Goal: Task Accomplishment & Management: Use online tool/utility

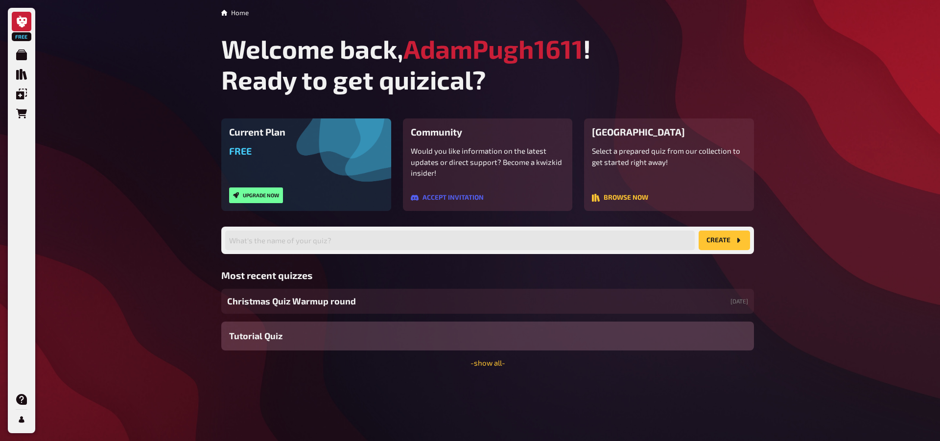
click at [296, 308] on span "Christmas Quiz Warmup round" at bounding box center [291, 301] width 129 height 13
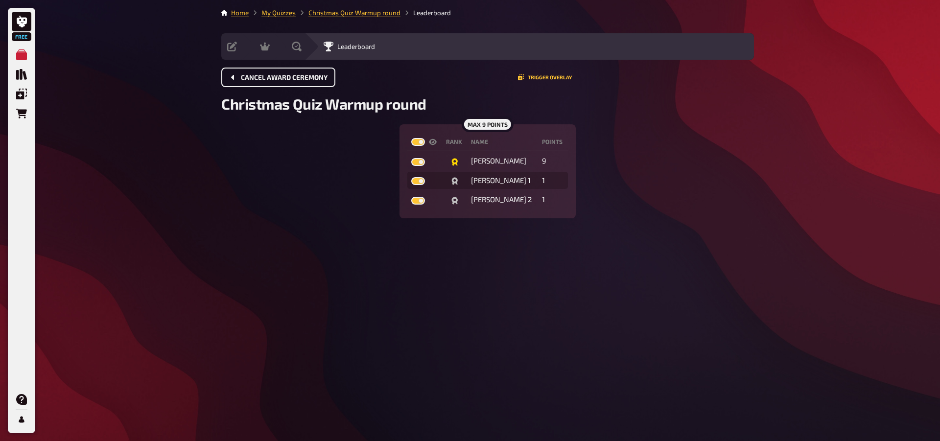
click at [305, 75] on span "Cancel award ceremony" at bounding box center [284, 77] width 87 height 7
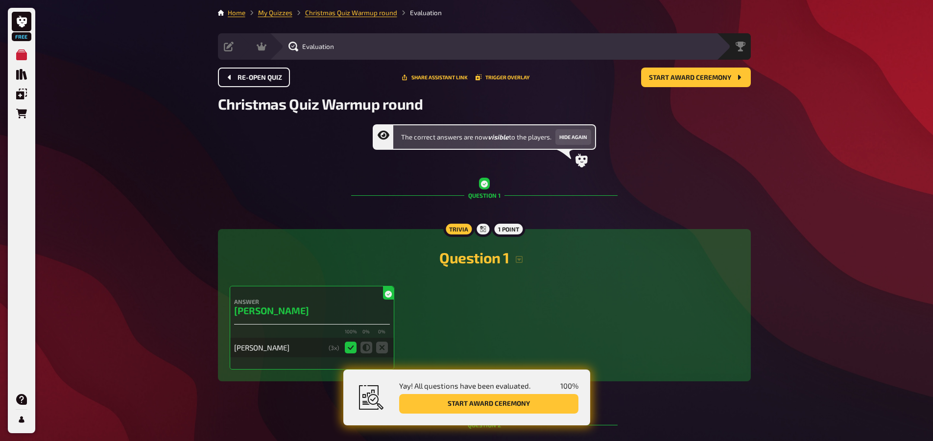
click at [264, 74] on span "Re-open Quiz" at bounding box center [260, 77] width 45 height 7
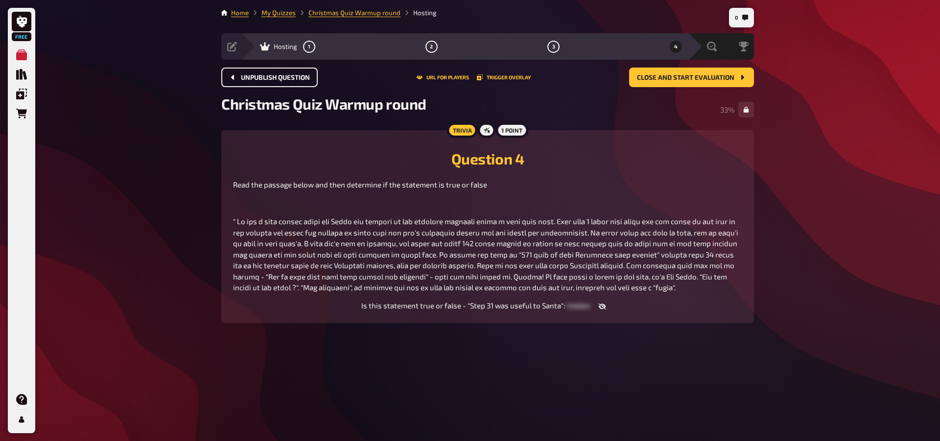
click at [292, 74] on span "Unpublish question" at bounding box center [275, 77] width 69 height 7
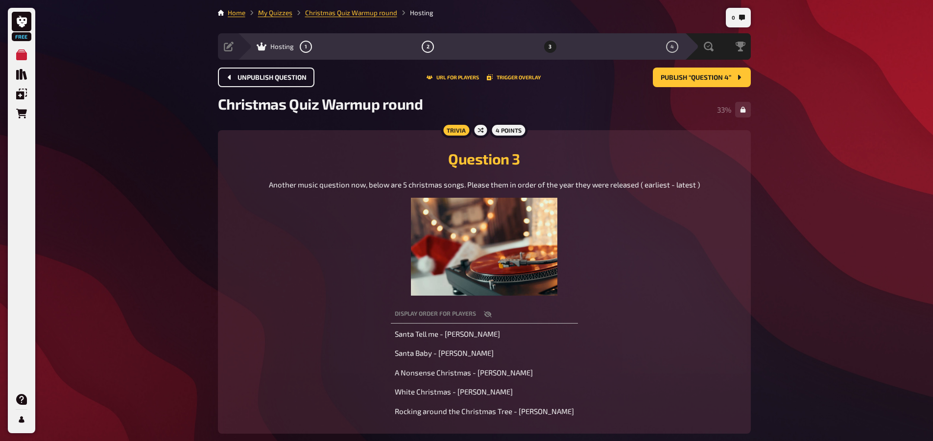
click at [265, 77] on span "Unpublish question" at bounding box center [272, 77] width 69 height 7
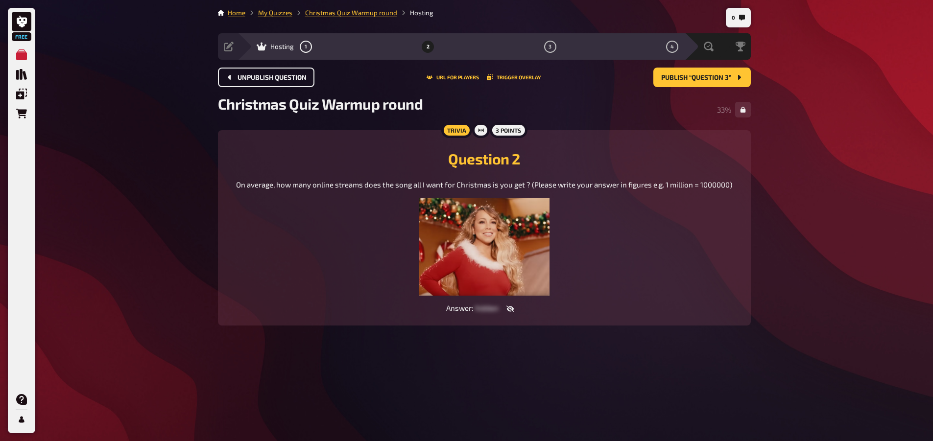
click at [265, 77] on span "Unpublish question" at bounding box center [272, 77] width 69 height 7
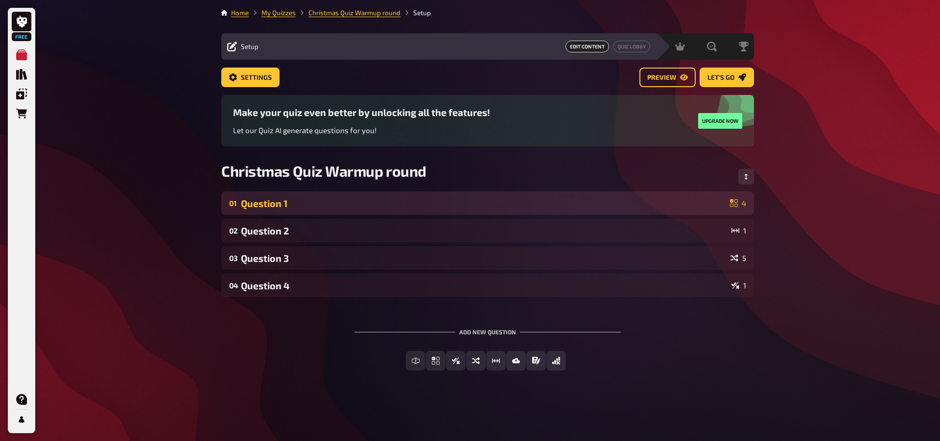
click at [595, 205] on div "Question 1" at bounding box center [483, 203] width 485 height 11
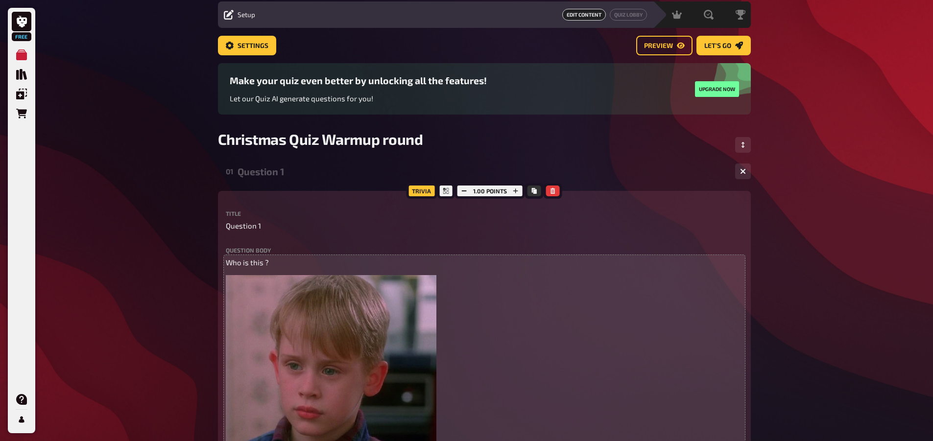
scroll to position [49, 0]
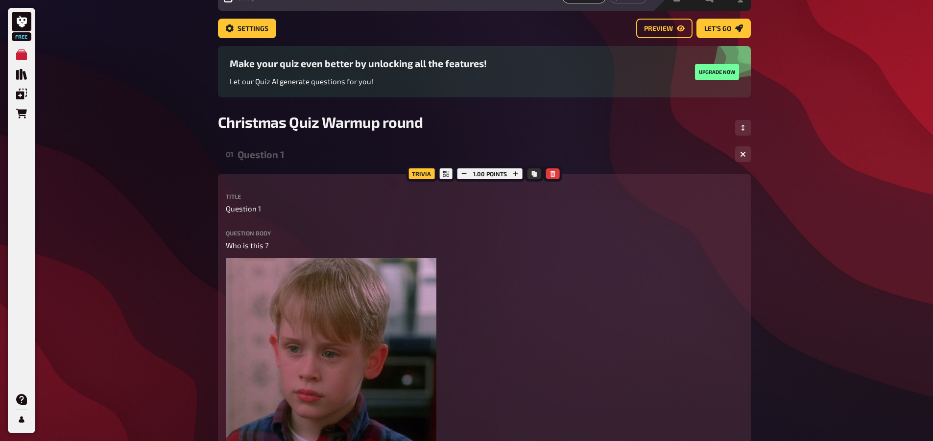
click at [649, 151] on div "Question 1" at bounding box center [483, 154] width 490 height 11
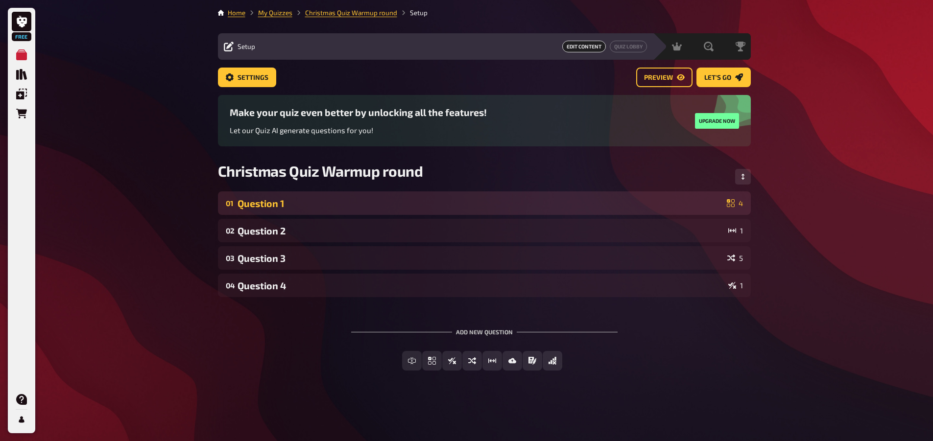
scroll to position [0, 0]
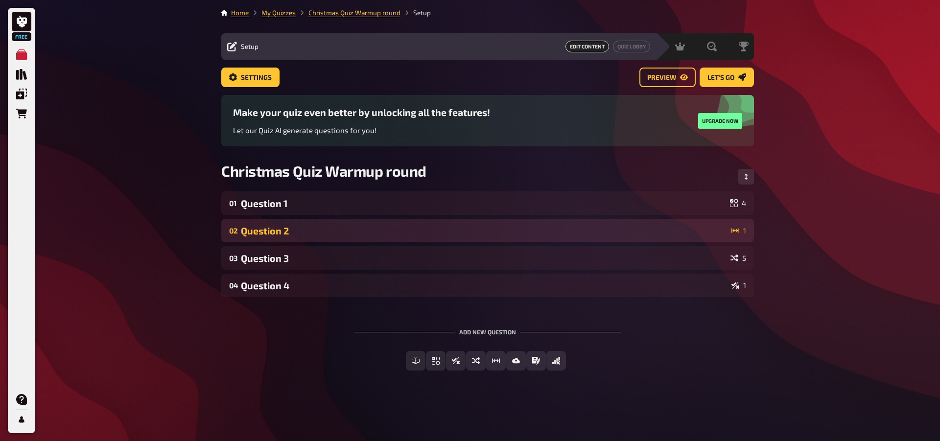
click at [310, 229] on div "Question 2" at bounding box center [484, 230] width 487 height 11
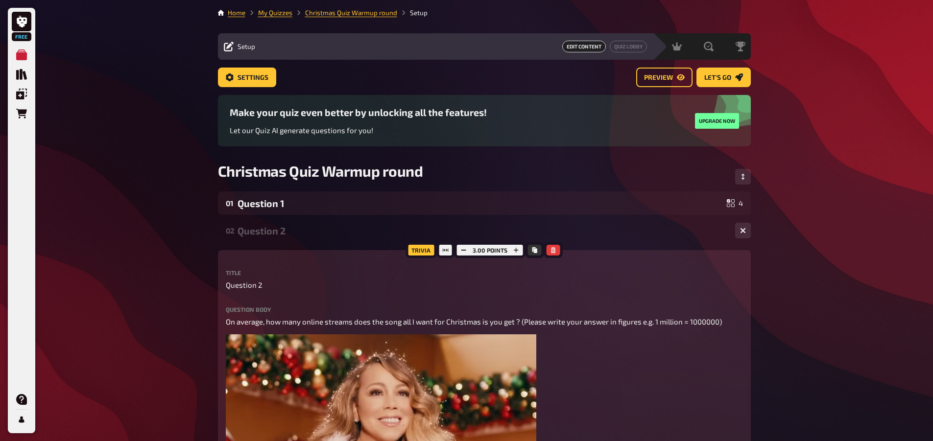
click at [310, 229] on div "Question 2" at bounding box center [483, 230] width 490 height 11
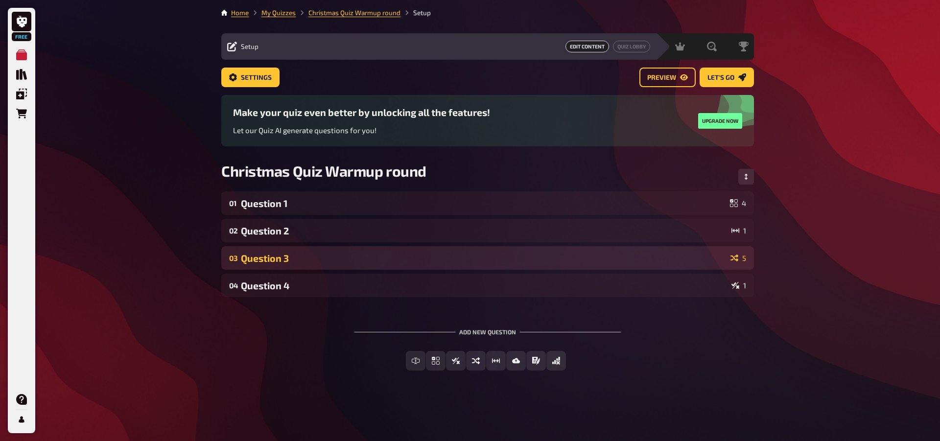
click at [289, 259] on div "Question 3" at bounding box center [484, 258] width 486 height 11
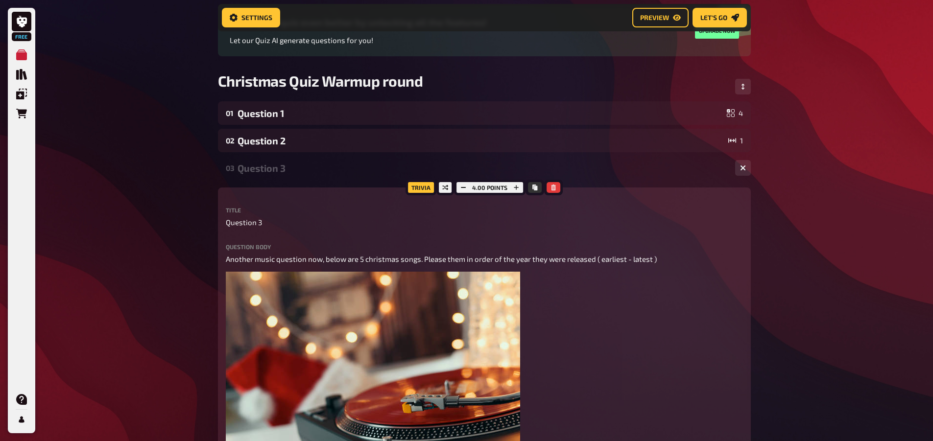
scroll to position [106, 0]
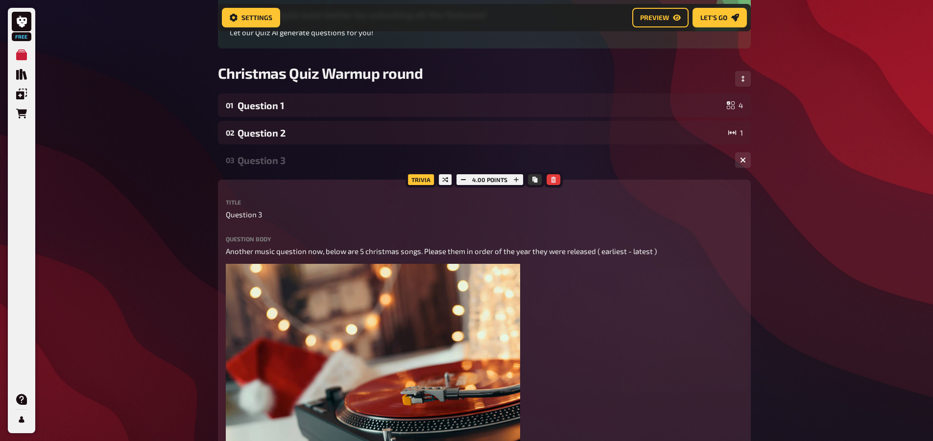
click at [294, 166] on div "Question 3" at bounding box center [483, 160] width 490 height 11
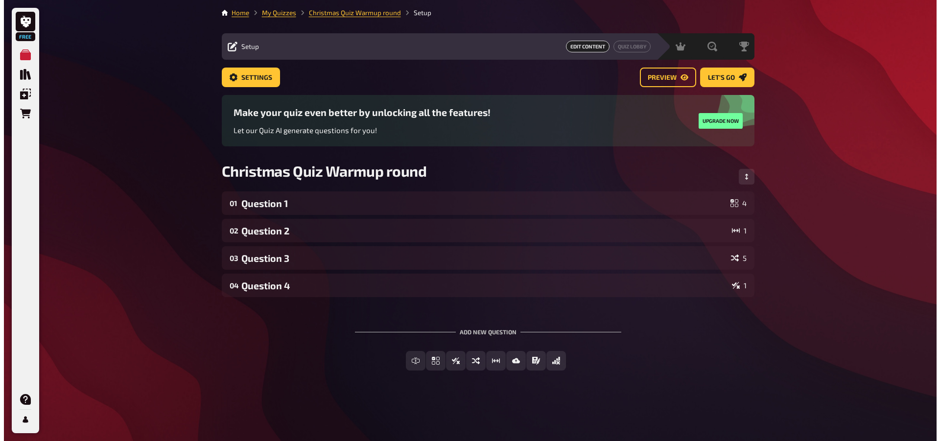
scroll to position [0, 0]
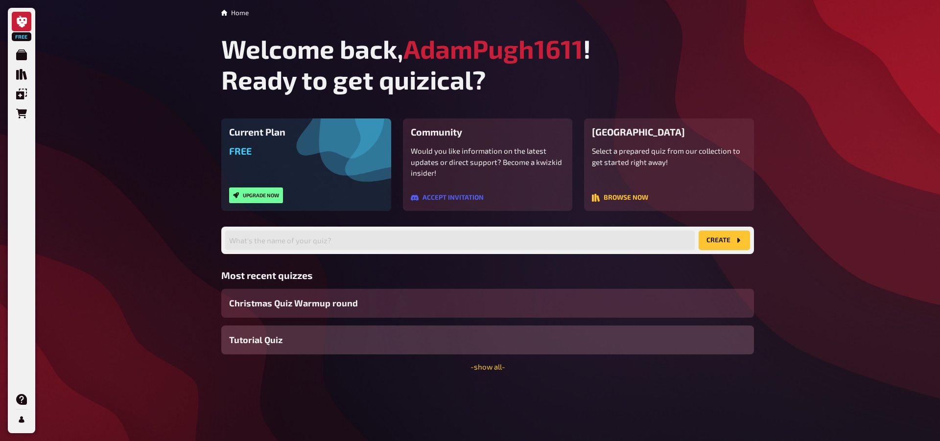
click at [429, 313] on div "Christmas Quiz Warmup round" at bounding box center [487, 303] width 533 height 29
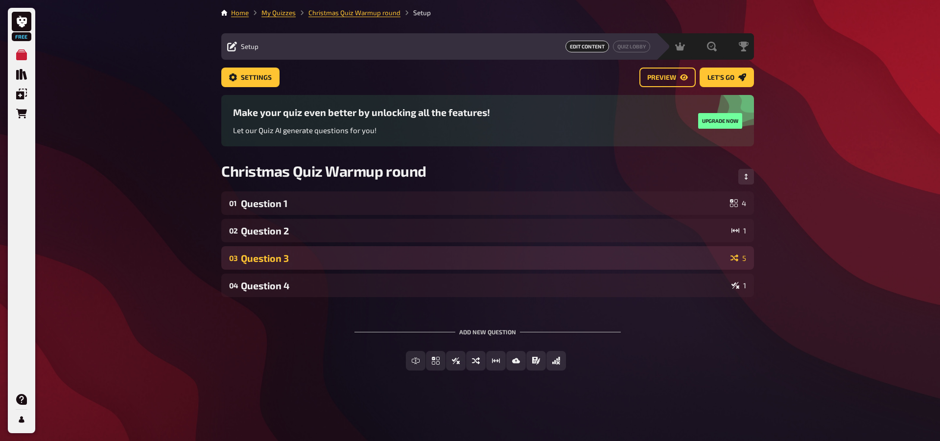
click at [523, 258] on div "Question 3" at bounding box center [484, 258] width 486 height 11
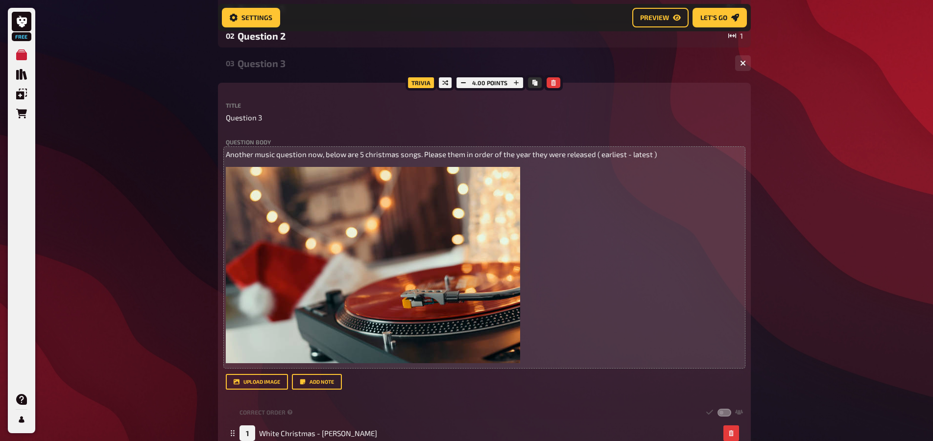
scroll to position [204, 0]
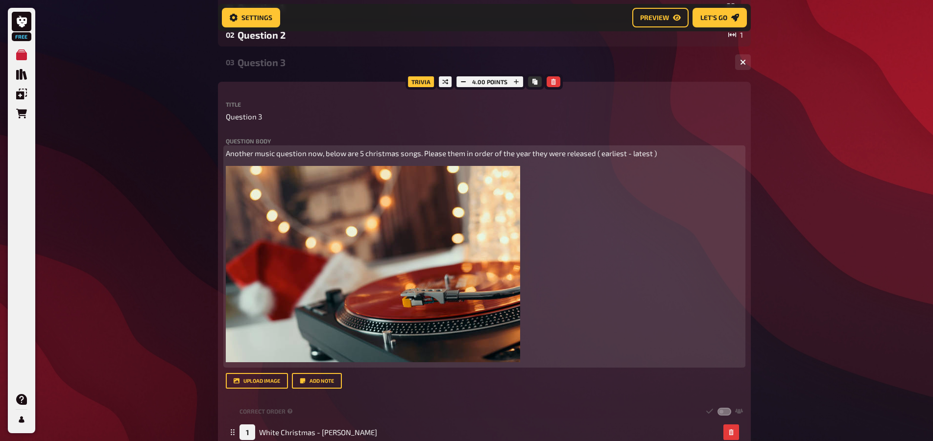
click at [658, 321] on div "Another music question now, below are 5 christmas songs. Please them in order o…" at bounding box center [484, 256] width 517 height 217
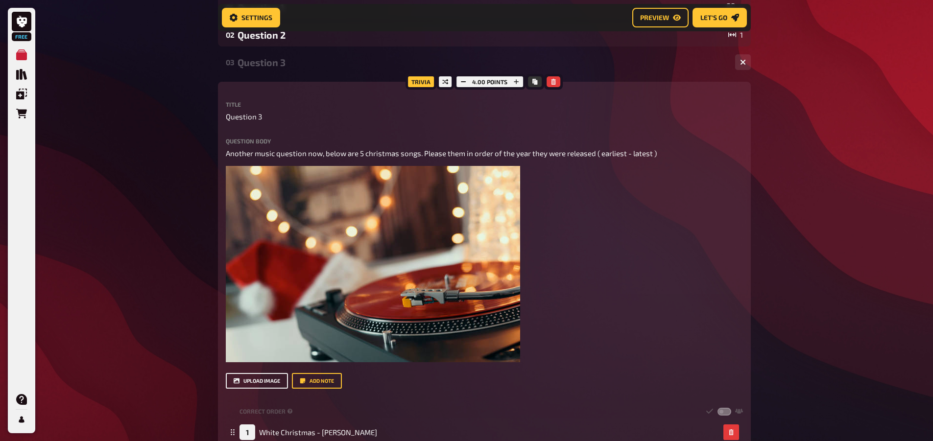
click at [256, 376] on button "upload image" at bounding box center [257, 381] width 62 height 16
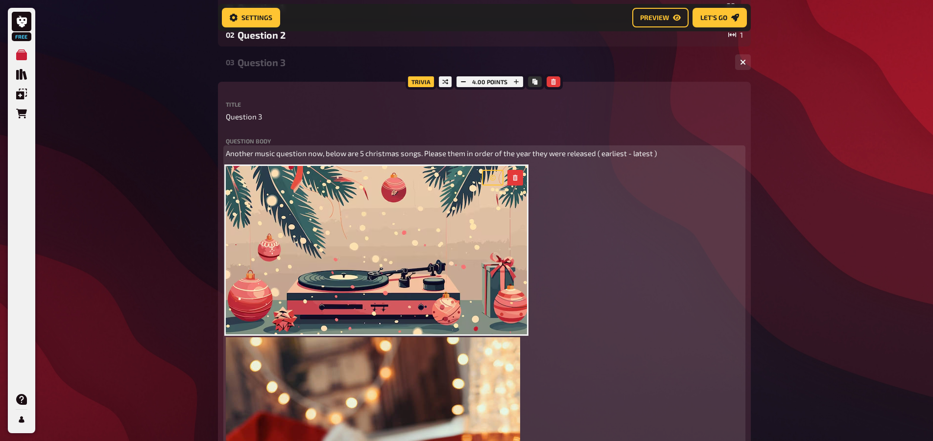
click at [460, 394] on img at bounding box center [373, 435] width 294 height 196
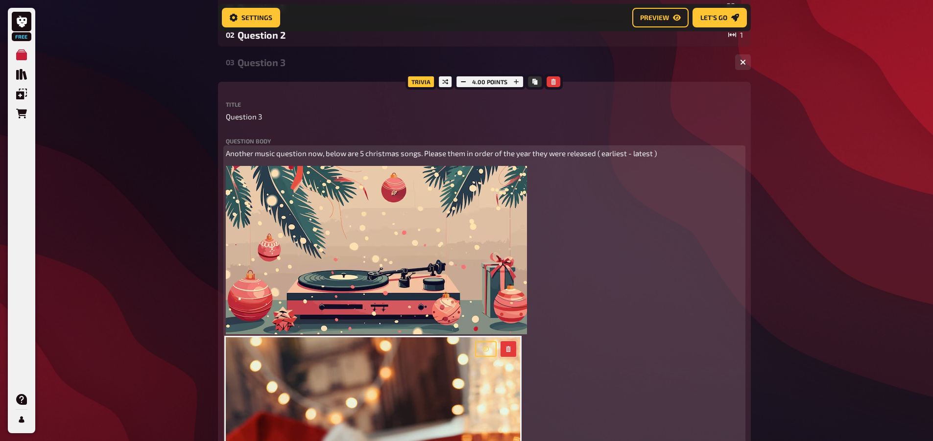
click at [508, 345] on button "button" at bounding box center [509, 349] width 16 height 16
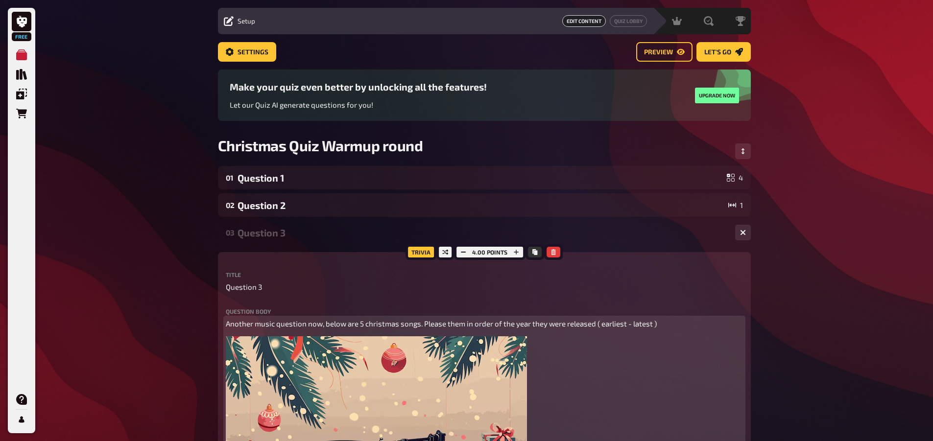
scroll to position [0, 0]
